Goal: Transaction & Acquisition: Obtain resource

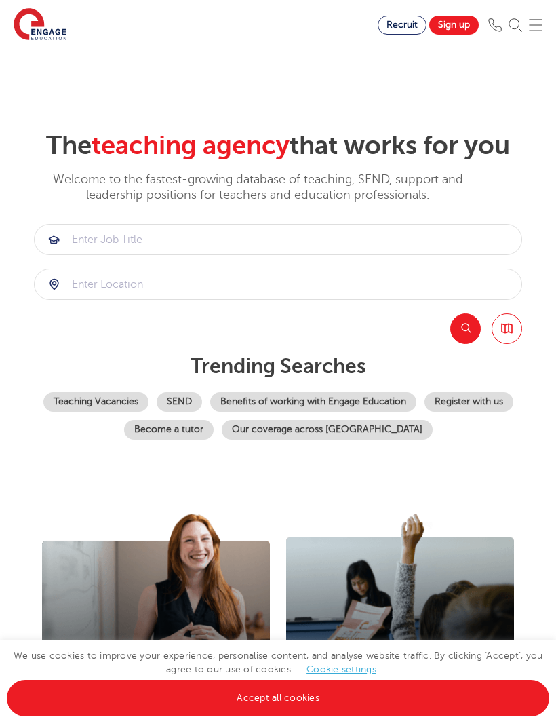
scroll to position [232, 0]
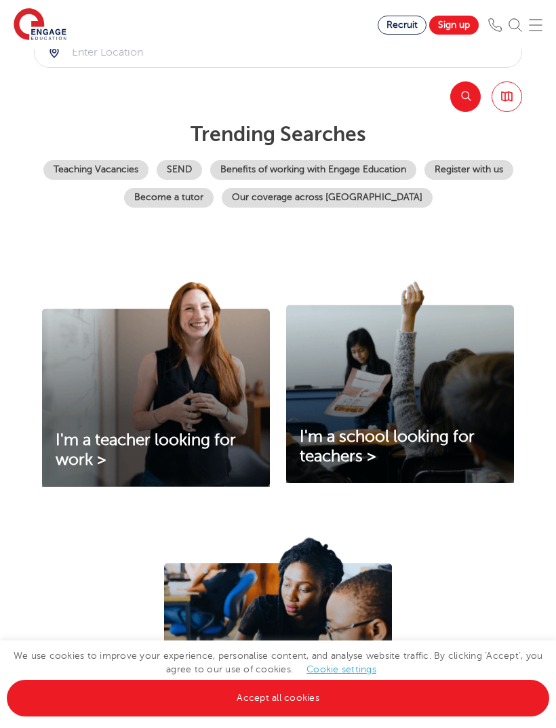
click at [149, 180] on link "Teaching Vacancies" at bounding box center [95, 170] width 105 height 20
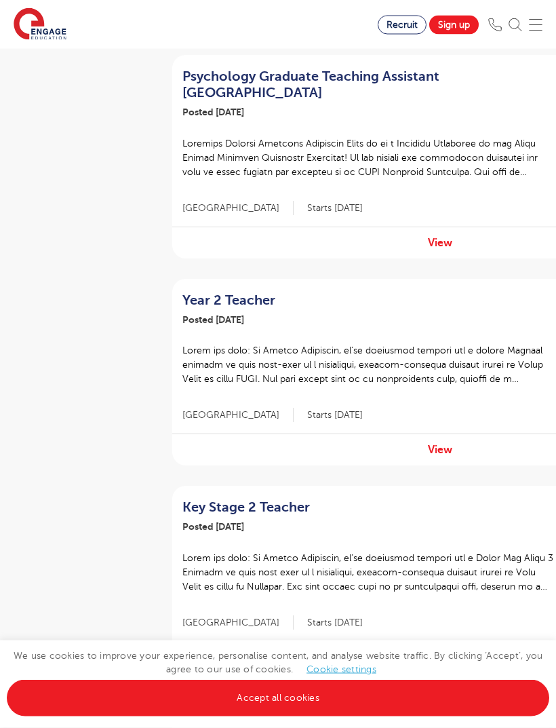
scroll to position [985, 0]
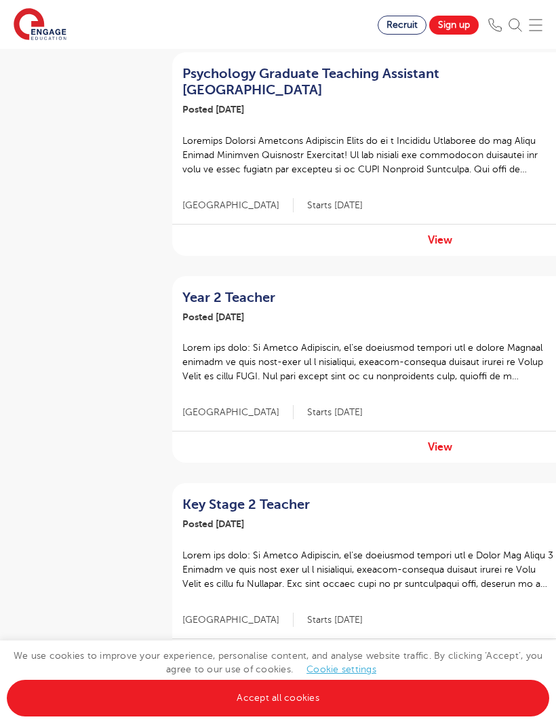
click at [451, 441] on link "View" at bounding box center [440, 447] width 24 height 12
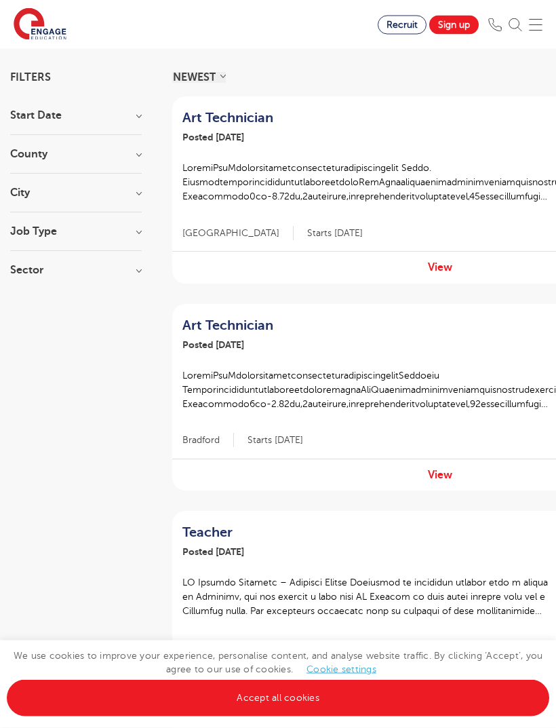
scroll to position [0, 0]
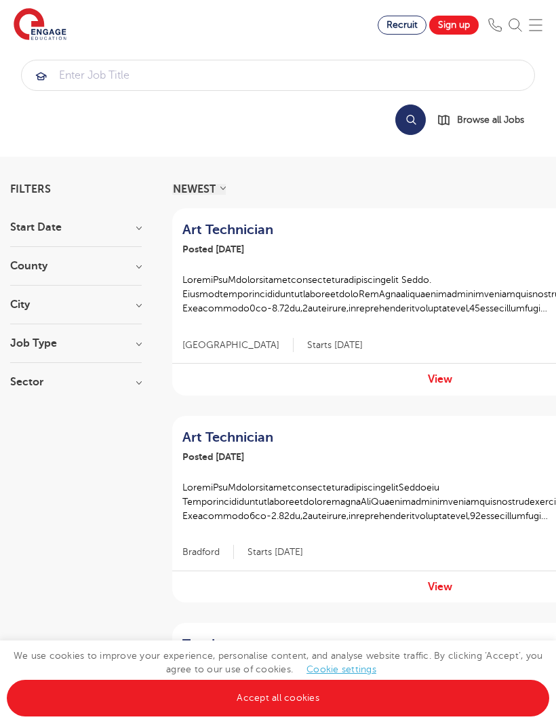
click at [128, 306] on h3 "City" at bounding box center [76, 304] width 132 height 11
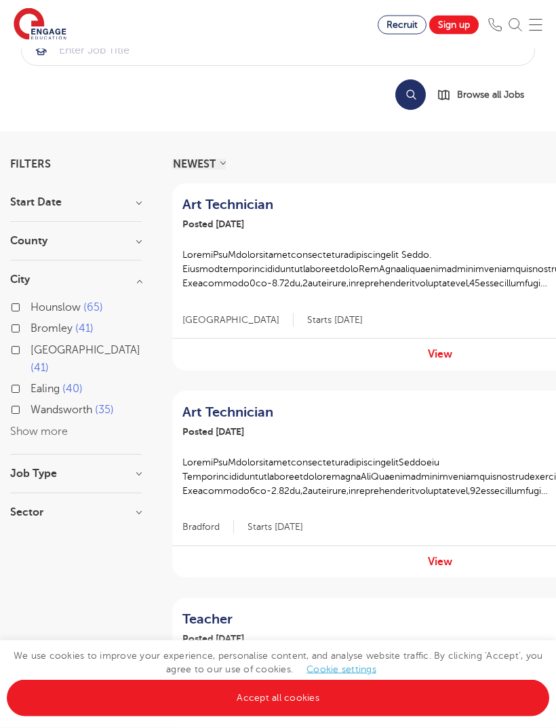
click at [140, 244] on h3 "County" at bounding box center [76, 241] width 132 height 11
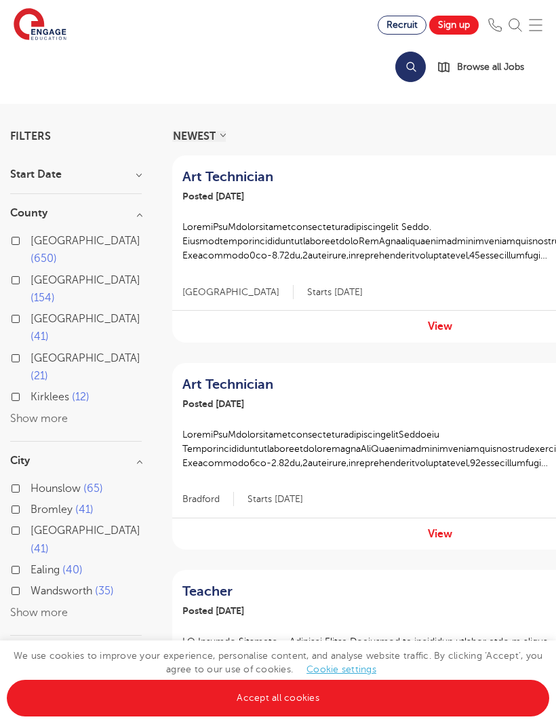
scroll to position [56, 0]
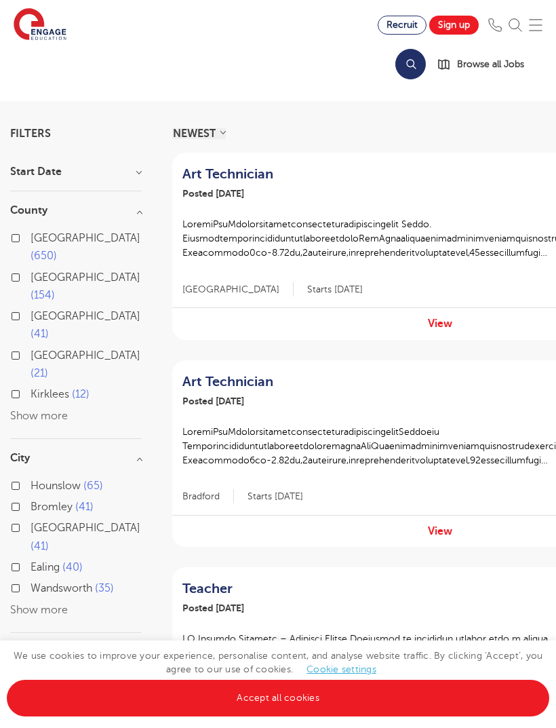
click at [50, 410] on button "Show more" at bounding box center [39, 416] width 58 height 12
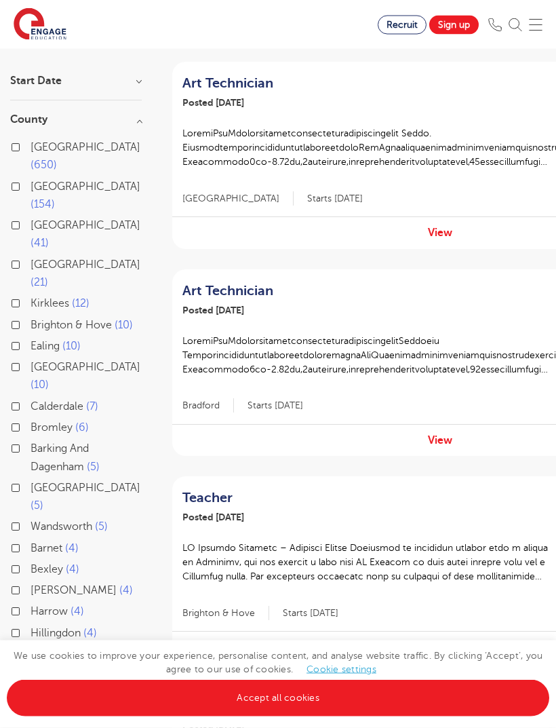
scroll to position [147, 0]
click at [31, 440] on label "Barking And Dagenham 5" at bounding box center [86, 458] width 111 height 36
click at [31, 442] on input "Barking And Dagenham 5" at bounding box center [35, 446] width 9 height 9
checkbox input "true"
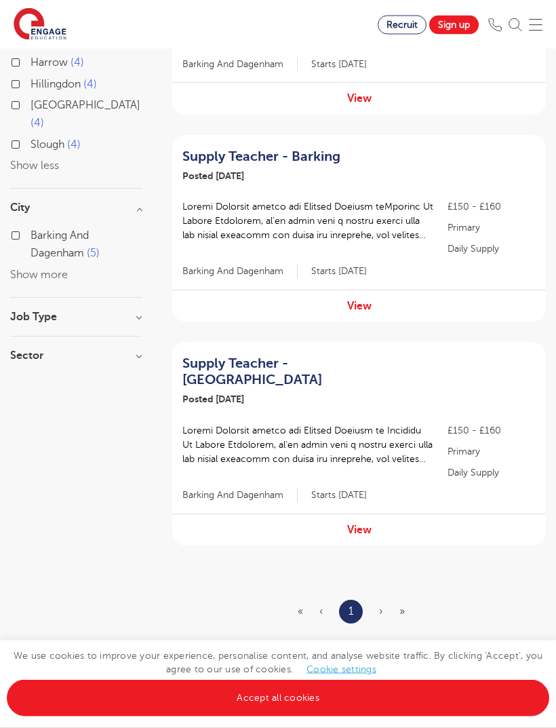
scroll to position [696, 0]
click at [369, 300] on link "View" at bounding box center [359, 306] width 24 height 12
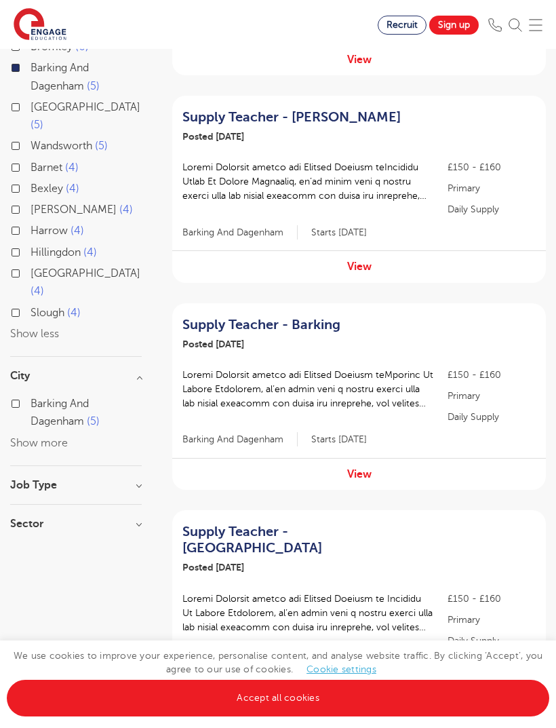
scroll to position [527, 0]
click at [380, 257] on div "View" at bounding box center [359, 267] width 374 height 32
click at [370, 265] on link "View" at bounding box center [359, 267] width 24 height 12
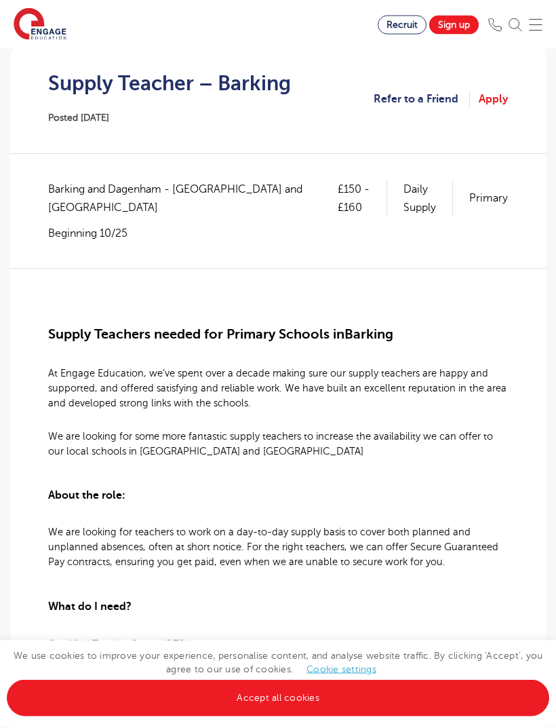
scroll to position [181, 0]
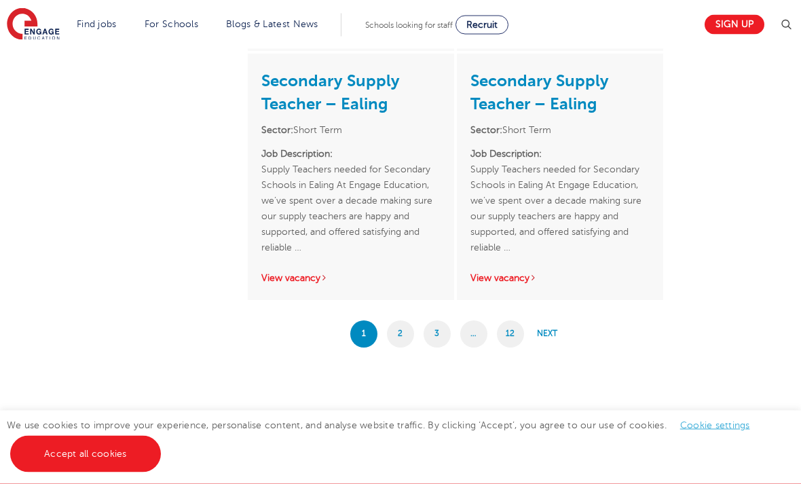
scroll to position [2735, 0]
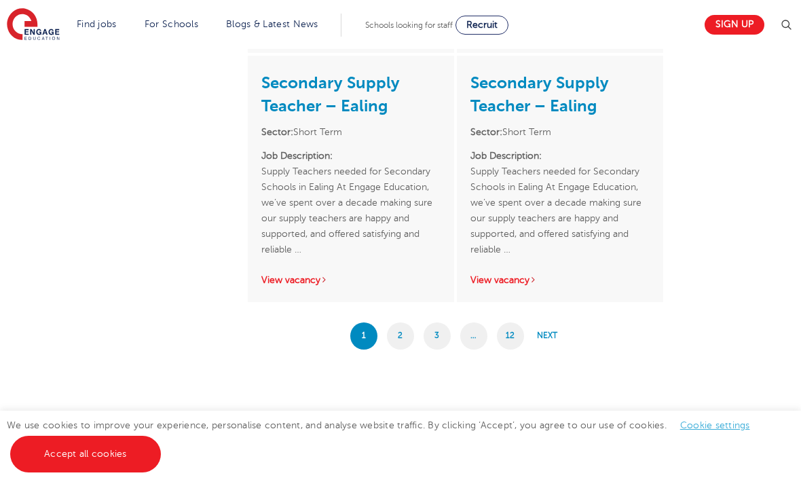
click at [393, 326] on link "2" at bounding box center [400, 335] width 27 height 27
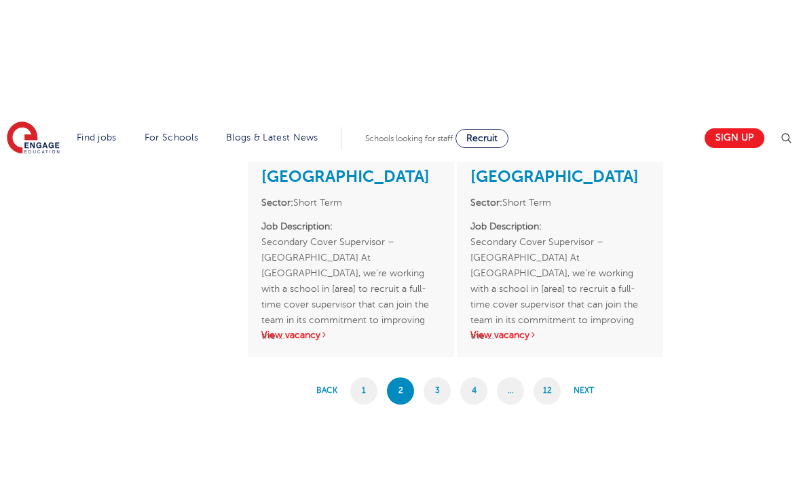
scroll to position [2571, 0]
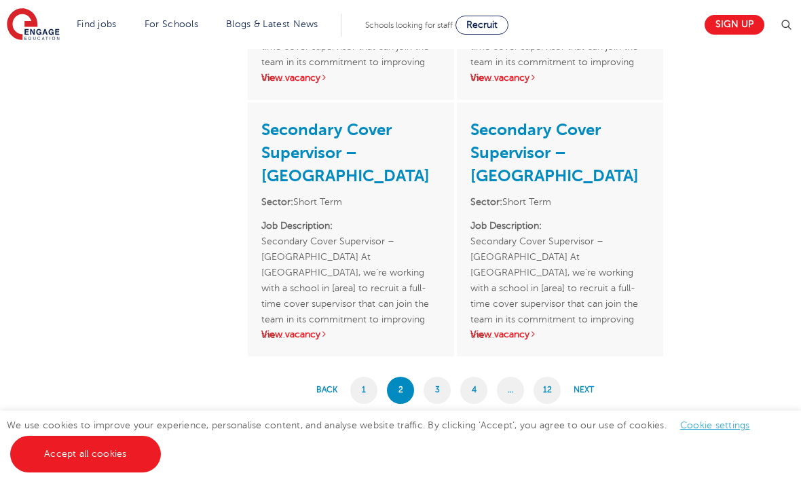
click at [427, 377] on link "3" at bounding box center [436, 390] width 27 height 27
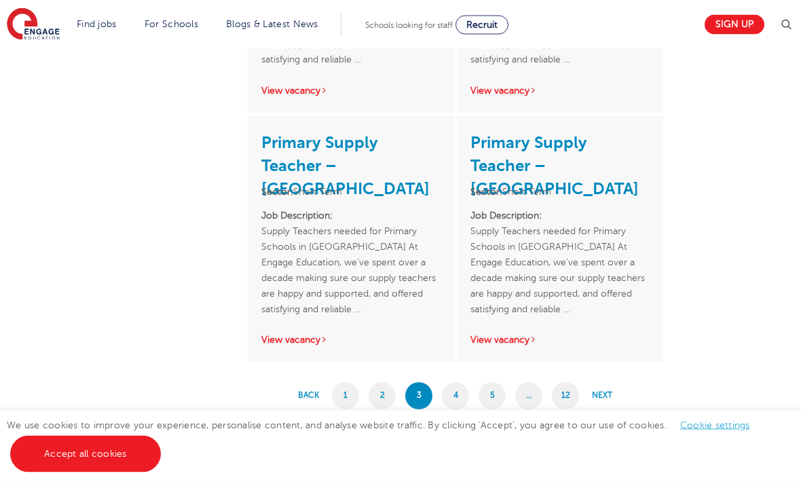
scroll to position [2615, 0]
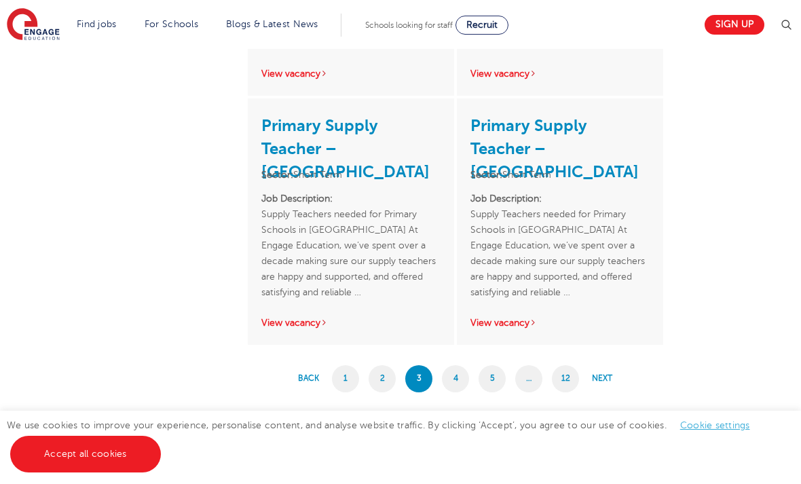
click at [457, 368] on link "4" at bounding box center [455, 378] width 27 height 27
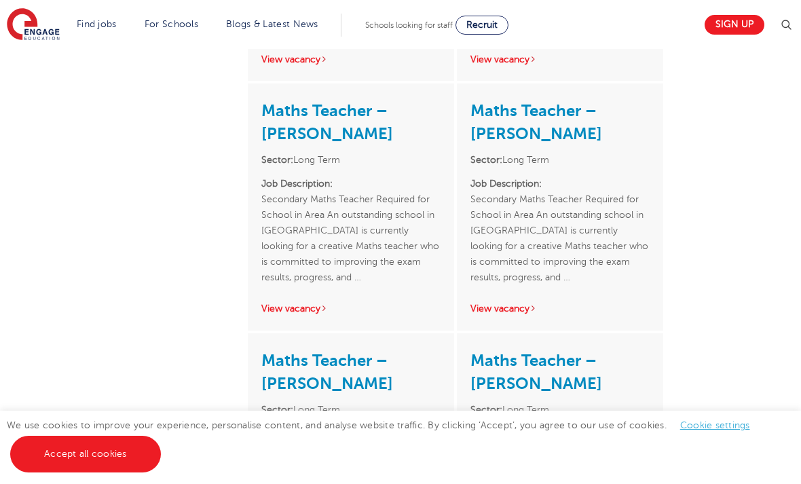
scroll to position [2546, 0]
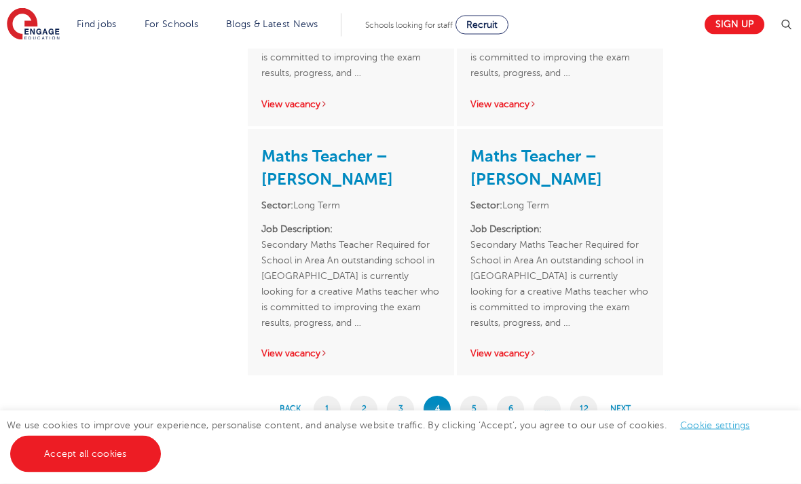
click at [481, 403] on link "5" at bounding box center [473, 409] width 27 height 27
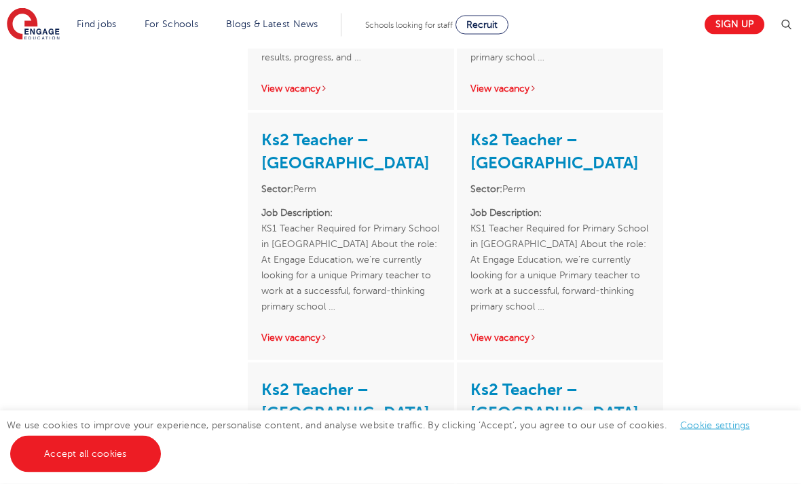
scroll to position [2313, 0]
click at [305, 333] on link "View vacancy" at bounding box center [294, 338] width 67 height 10
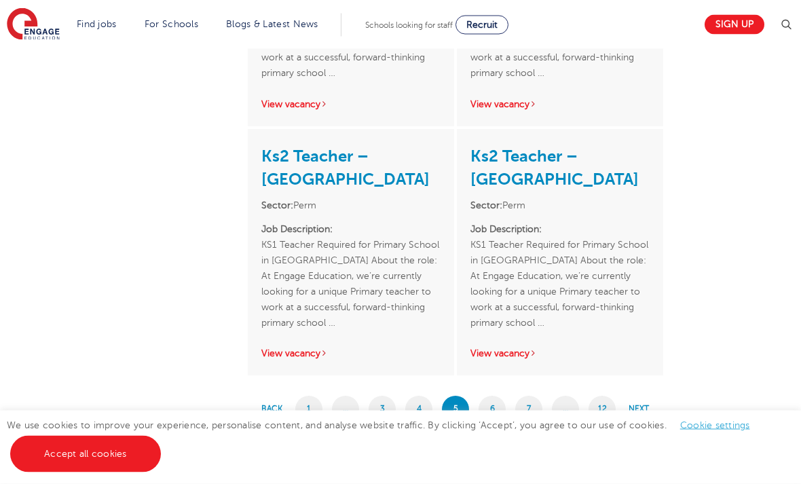
scroll to position [2548, 0]
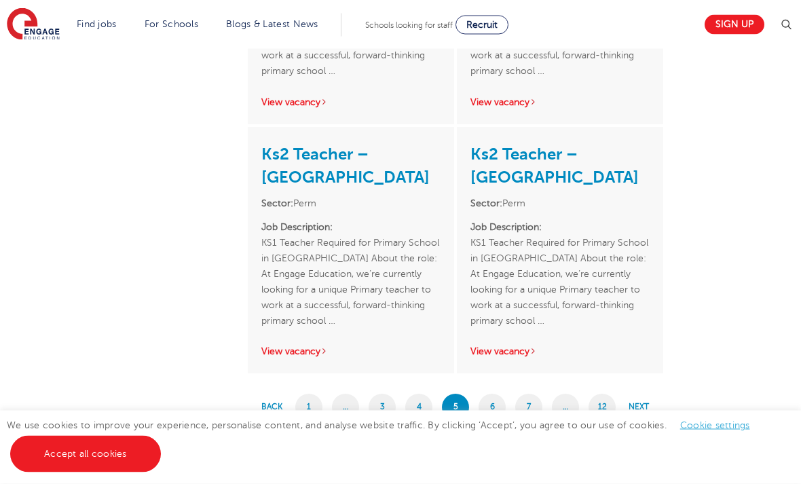
click at [499, 409] on link "6" at bounding box center [491, 407] width 27 height 27
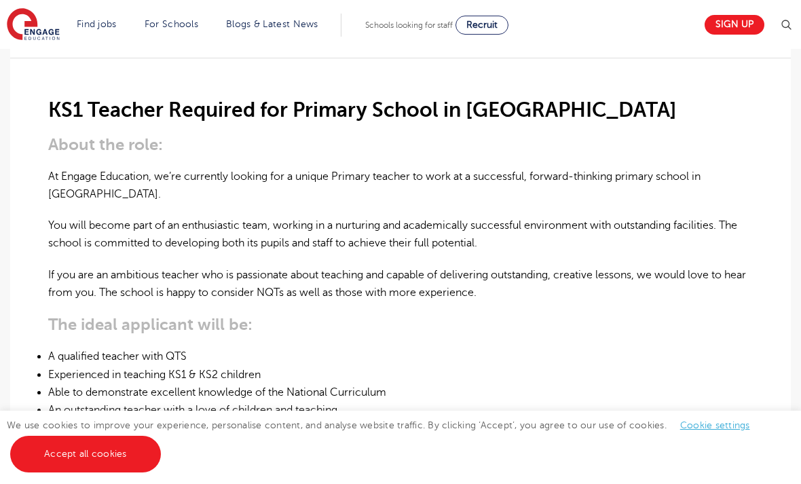
scroll to position [298, 0]
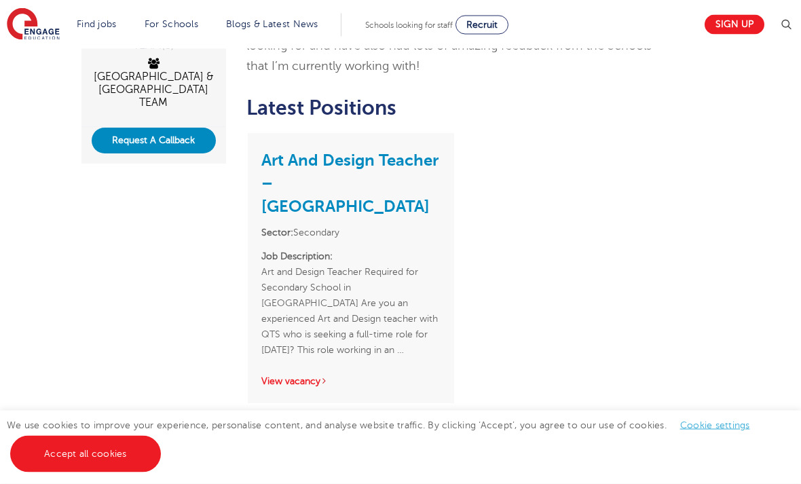
scroll to position [369, 0]
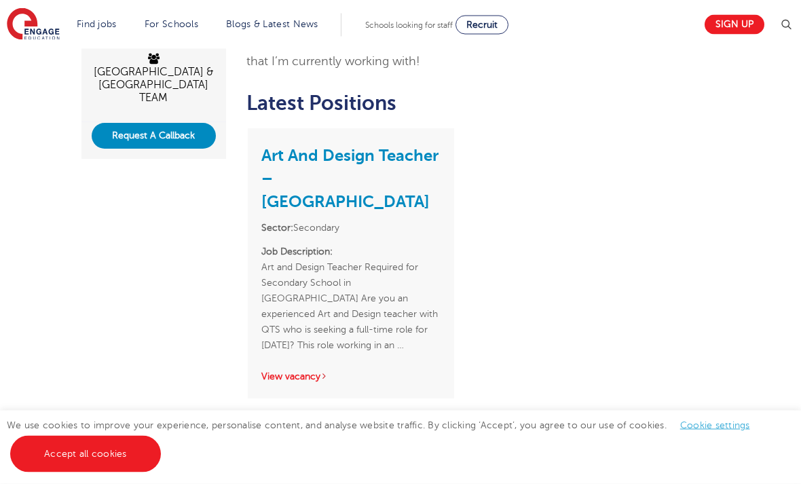
click at [296, 382] on link "View vacancy" at bounding box center [294, 377] width 67 height 10
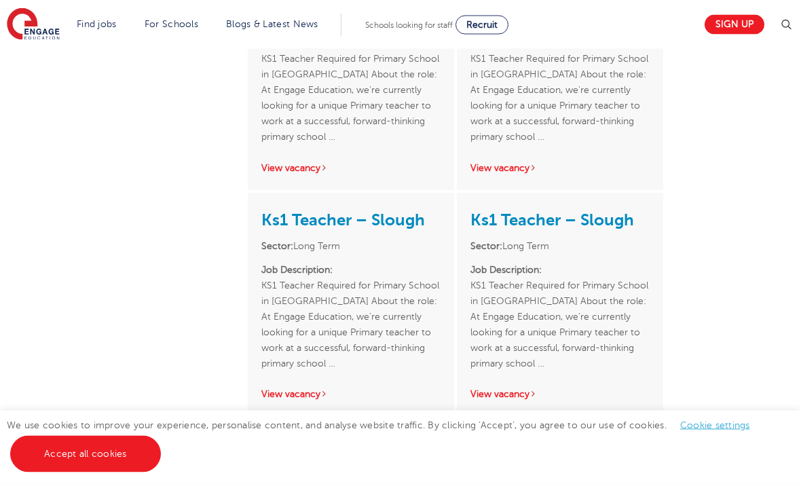
scroll to position [2521, 0]
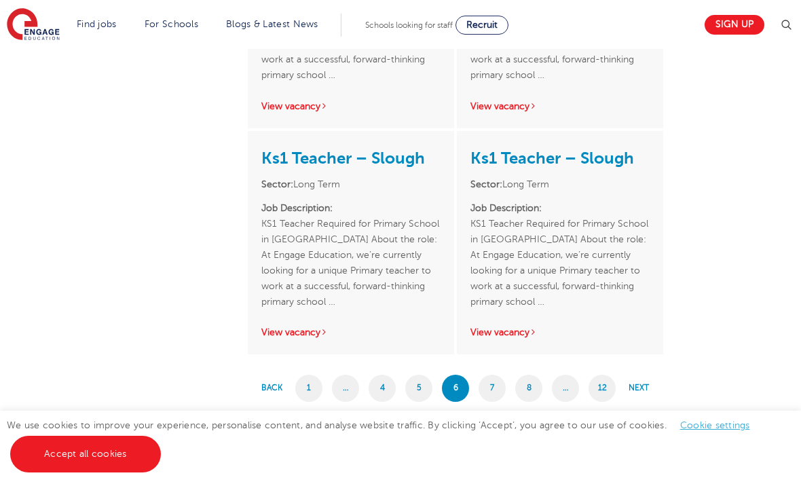
click at [495, 382] on link "7" at bounding box center [491, 388] width 27 height 27
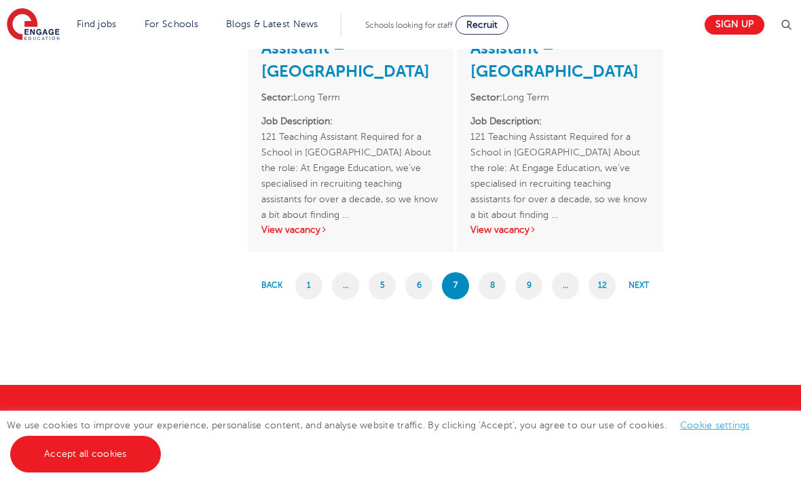
scroll to position [2757, 0]
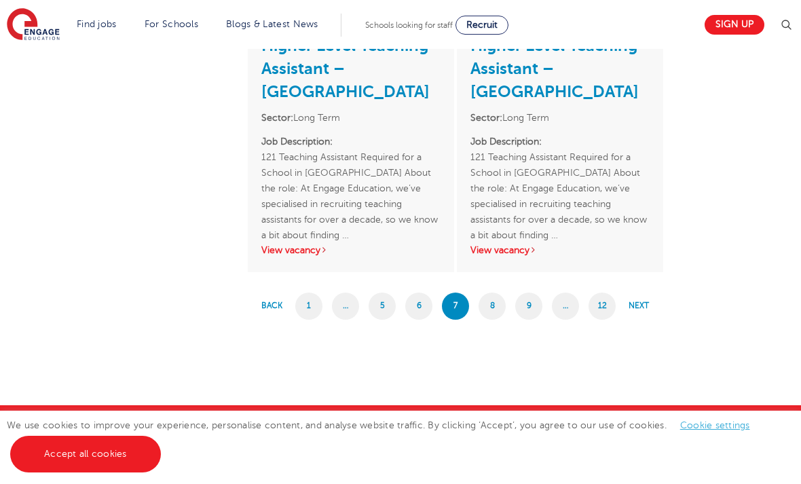
click at [499, 294] on link "8" at bounding box center [491, 305] width 27 height 27
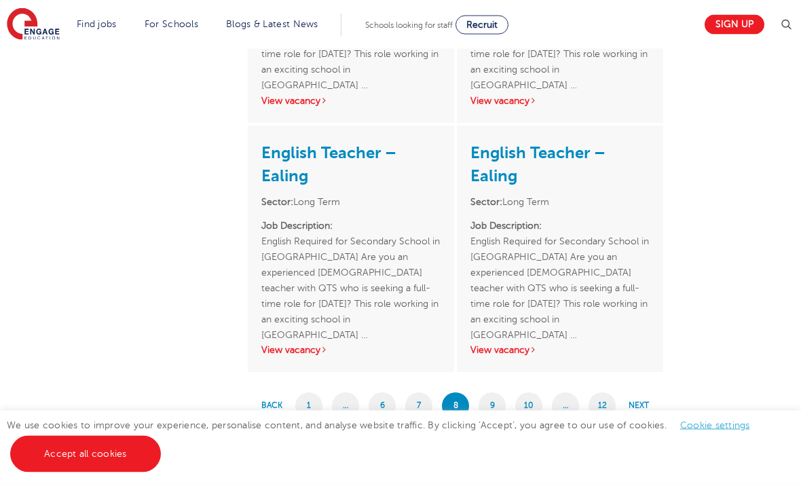
scroll to position [2628, 0]
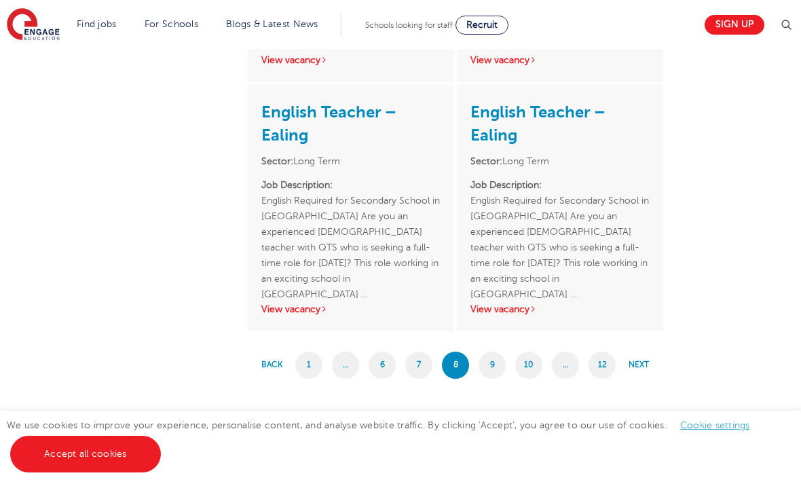
click at [497, 360] on link "9" at bounding box center [491, 365] width 27 height 27
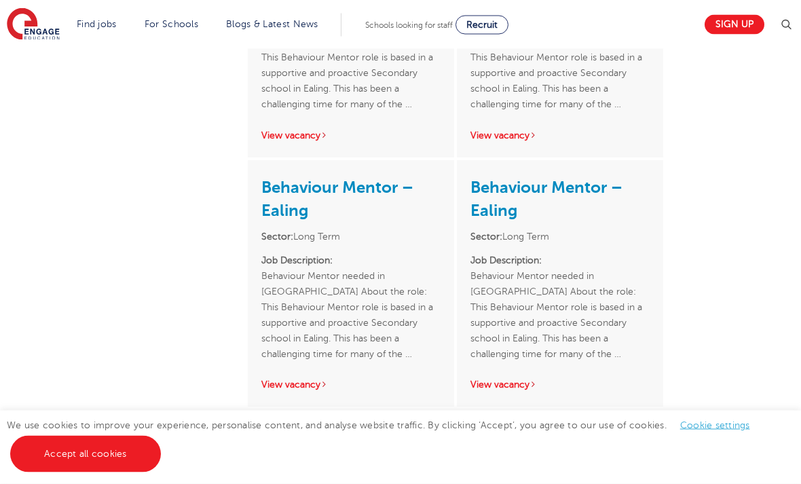
scroll to position [2523, 0]
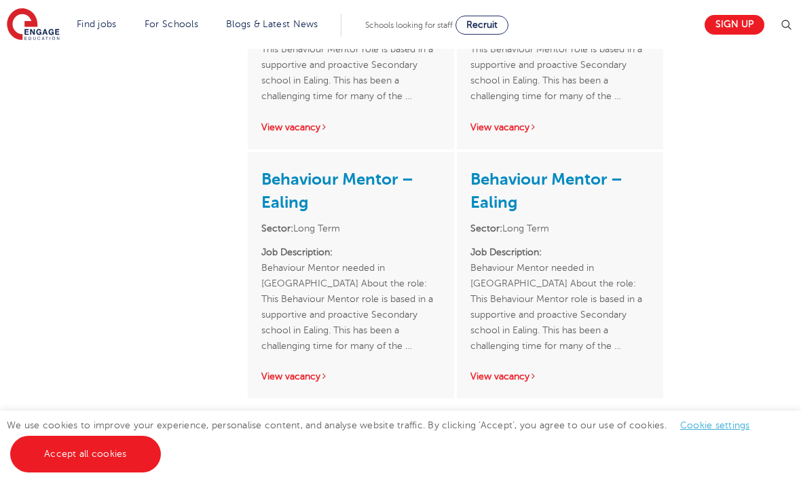
click at [512, 426] on link "10" at bounding box center [510, 432] width 27 height 27
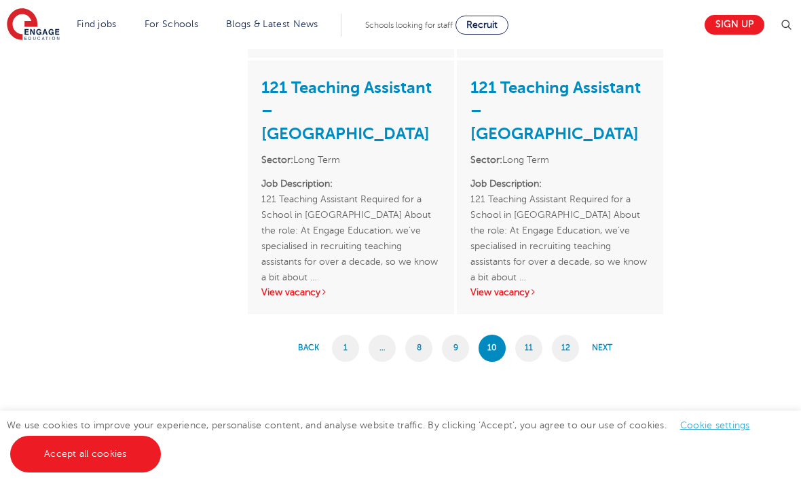
scroll to position [2690, 0]
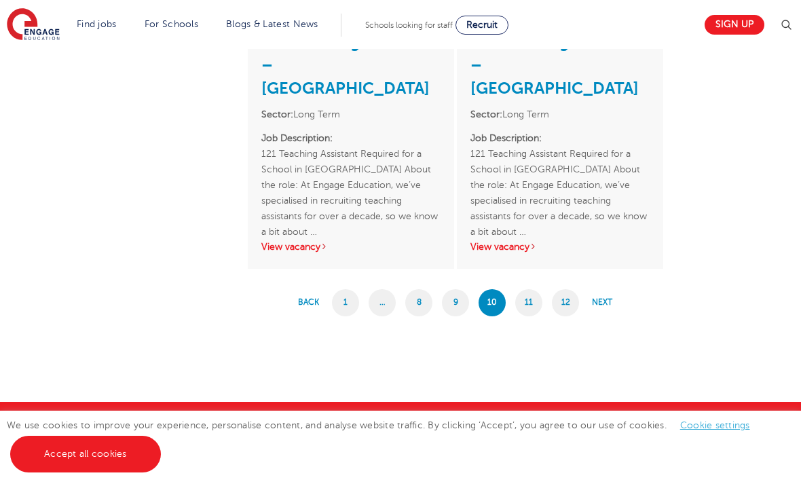
click at [521, 303] on link "11" at bounding box center [528, 302] width 27 height 27
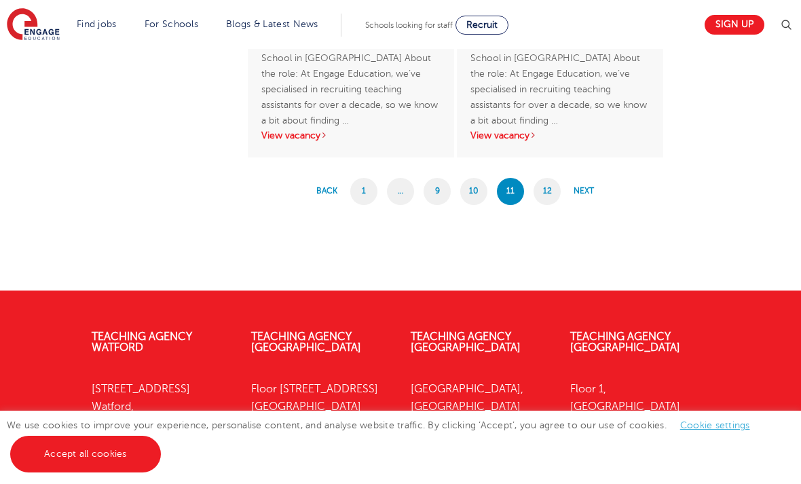
scroll to position [2647, 0]
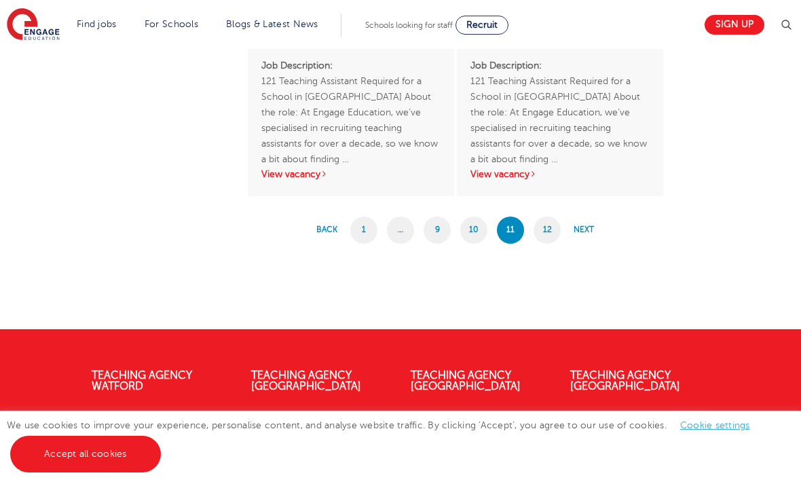
click at [546, 228] on link "12" at bounding box center [546, 229] width 27 height 27
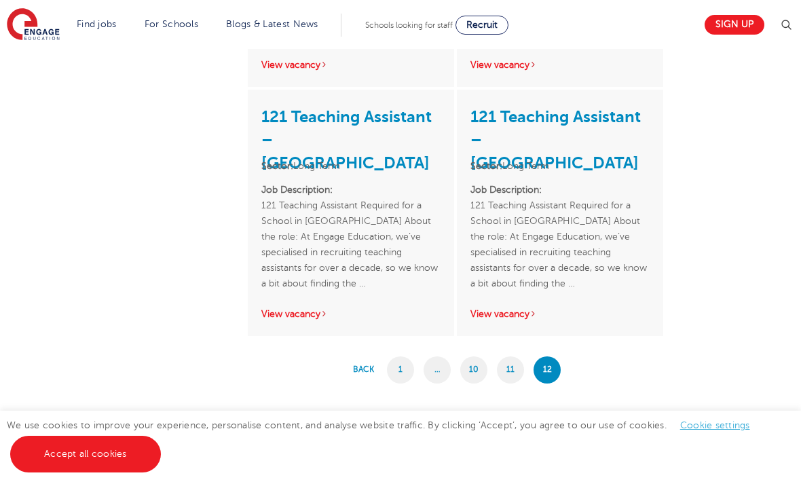
scroll to position [2585, 0]
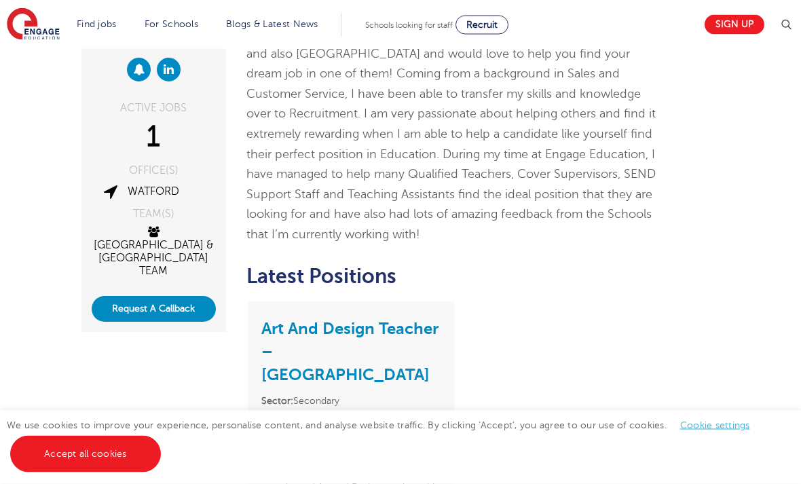
scroll to position [197, 0]
